Goal: Task Accomplishment & Management: Complete application form

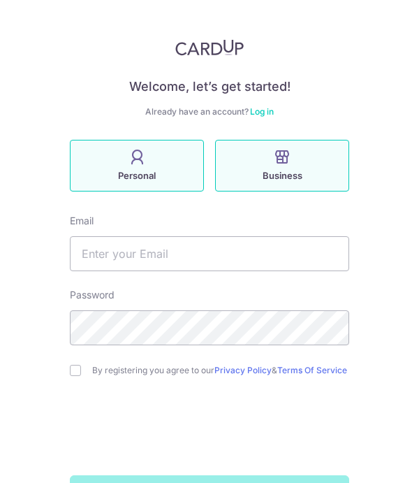
click at [123, 165] on label "Personal" at bounding box center [137, 166] width 134 height 52
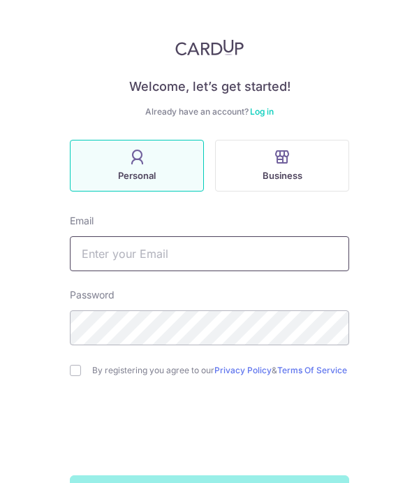
click at [161, 256] on input "text" at bounding box center [209, 253] width 279 height 35
type input "D"
type input "d"
type input "[EMAIL_ADDRESS][DOMAIN_NAME]"
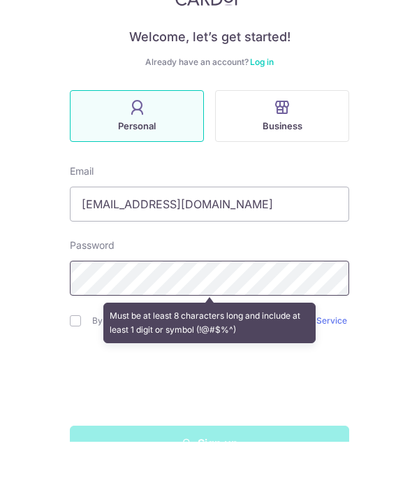
scroll to position [69, 0]
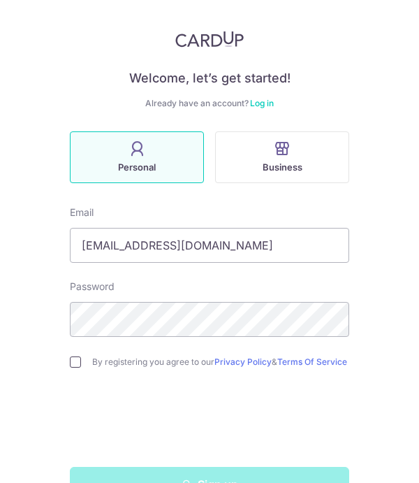
click at [75, 356] on input "checkbox" at bounding box center [75, 361] width 11 height 11
checkbox input "true"
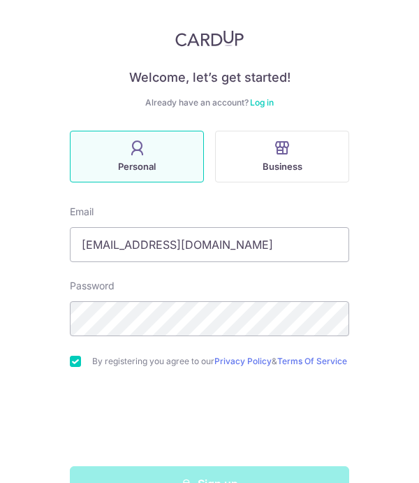
scroll to position [8, 0]
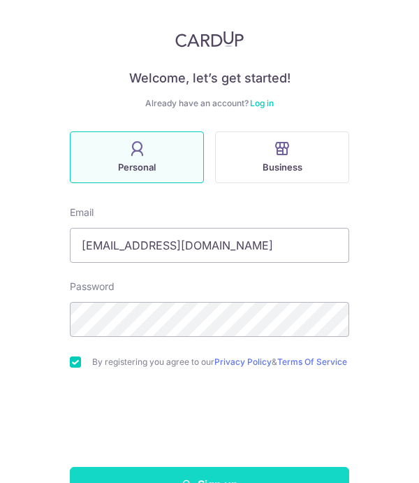
click at [231, 467] on button "Sign up" at bounding box center [209, 484] width 279 height 35
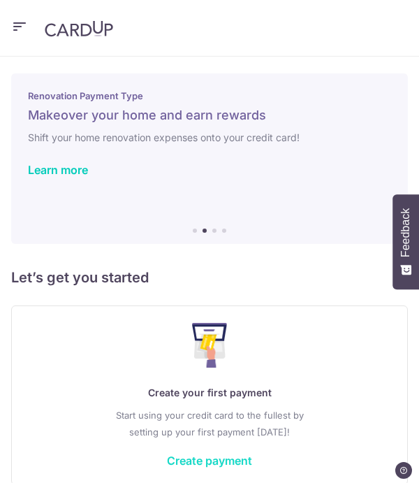
click at [223, 463] on link "Create payment" at bounding box center [209, 460] width 85 height 14
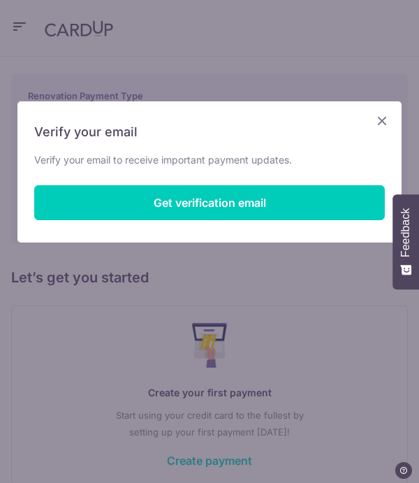
click at [193, 207] on button "Get verification email" at bounding box center [209, 202] width 351 height 35
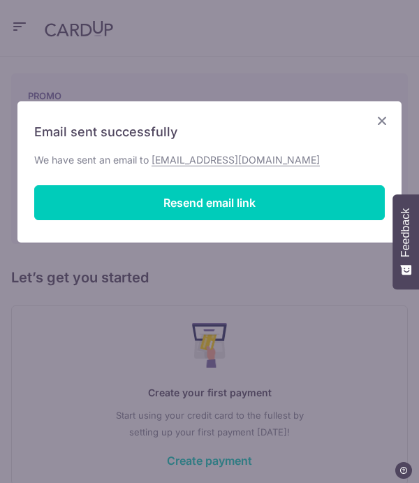
click at [383, 122] on icon "Close" at bounding box center [382, 120] width 17 height 17
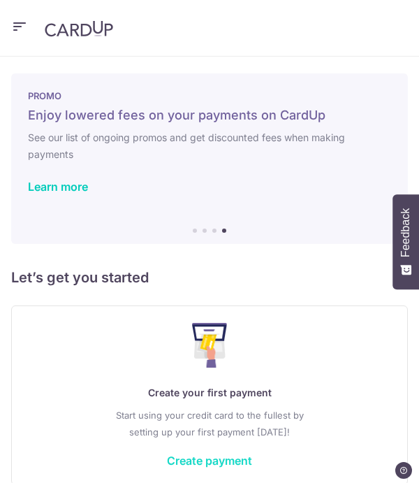
click at [216, 466] on link "Create payment" at bounding box center [209, 460] width 85 height 14
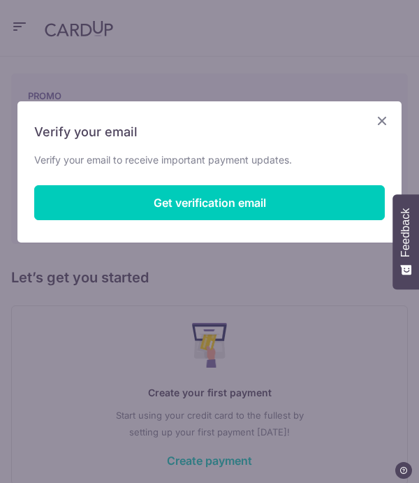
click at [382, 126] on icon "Close" at bounding box center [382, 120] width 17 height 17
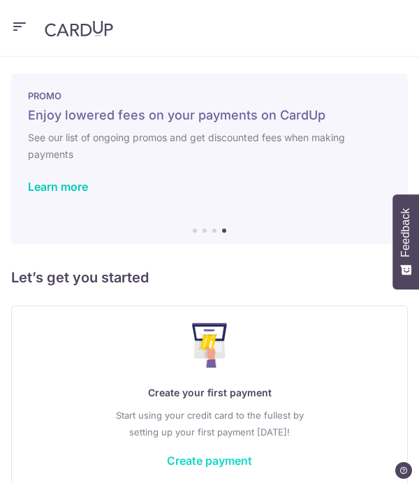
click at [200, 463] on link "Create payment" at bounding box center [209, 460] width 85 height 14
